Goal: Navigation & Orientation: Find specific page/section

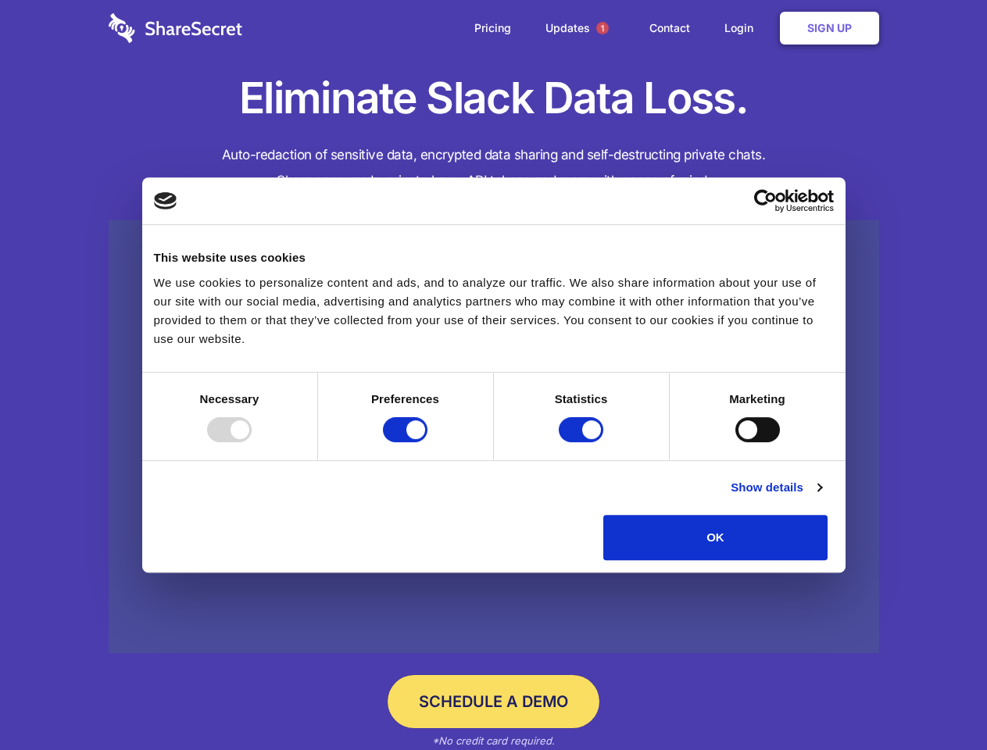
click at [252, 442] on div at bounding box center [229, 429] width 45 height 25
click at [428, 442] on input "Preferences" at bounding box center [405, 429] width 45 height 25
checkbox input "false"
click at [583, 442] on input "Statistics" at bounding box center [581, 429] width 45 height 25
checkbox input "false"
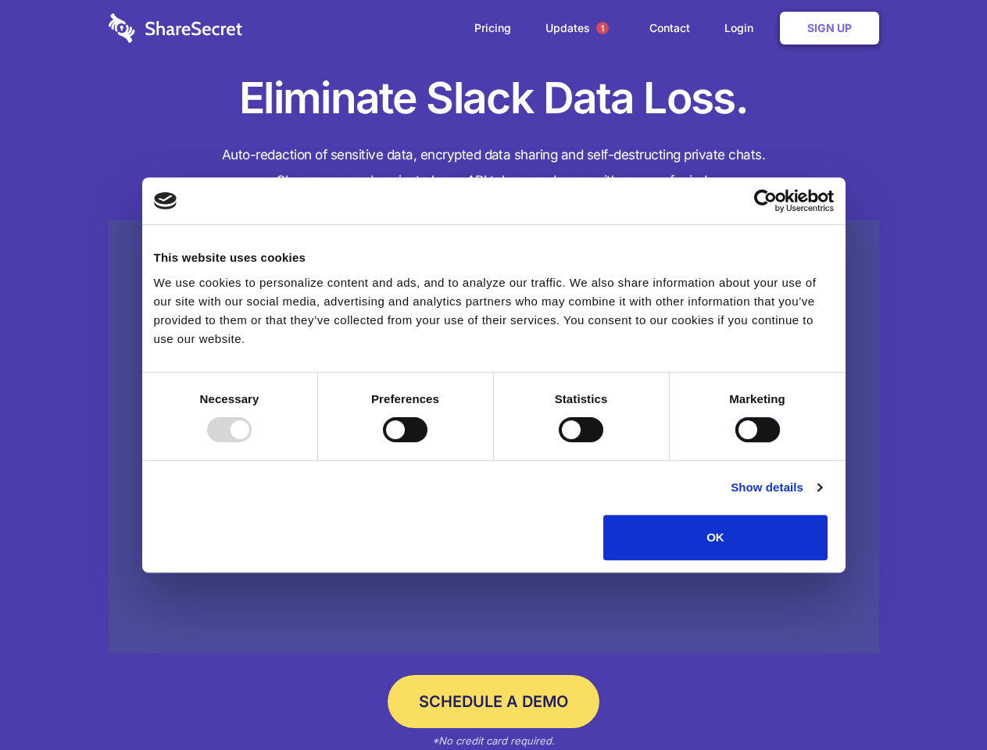
click at [735, 442] on input "Marketing" at bounding box center [757, 429] width 45 height 25
checkbox input "true"
click at [821, 497] on link "Show details" at bounding box center [776, 487] width 91 height 19
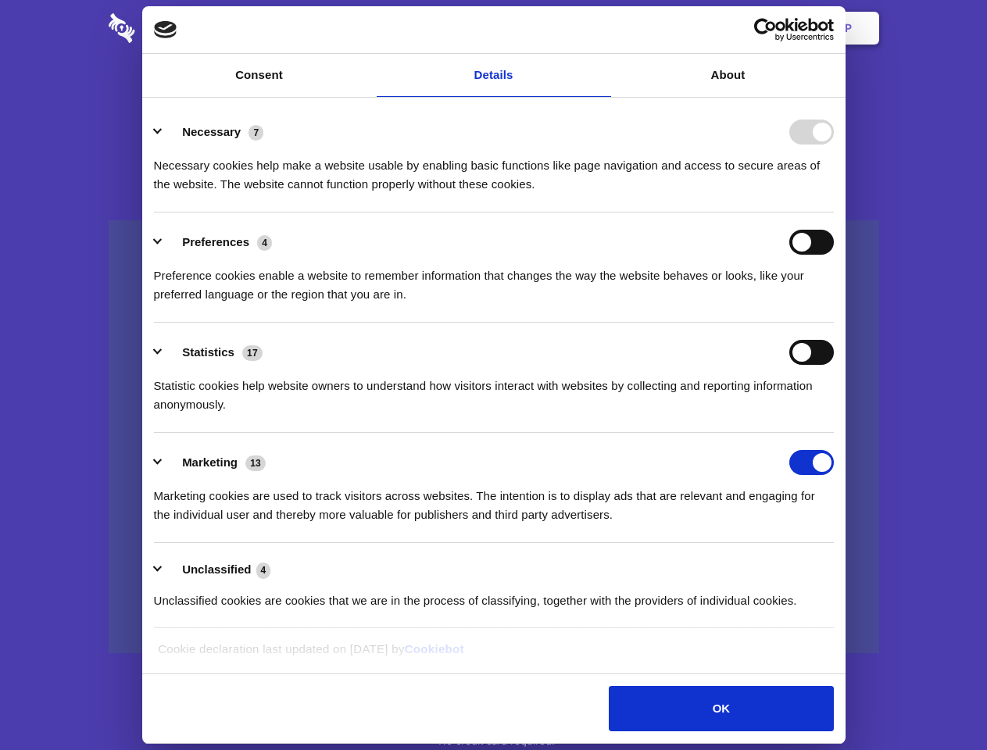
click at [834, 213] on li "Necessary 7 Necessary cookies help make a website usable by enabling basic func…" at bounding box center [494, 157] width 680 height 110
click at [602, 28] on span "1" at bounding box center [602, 28] width 13 height 13
